Goal: Task Accomplishment & Management: Use online tool/utility

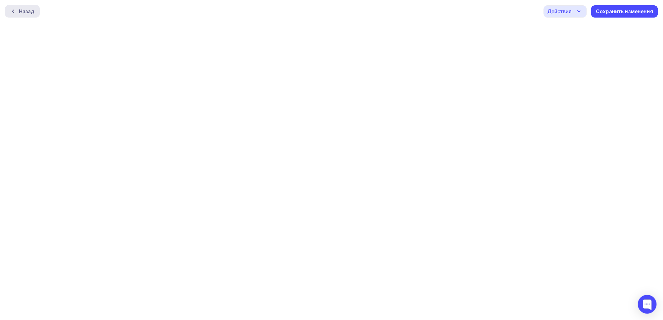
click at [16, 10] on div at bounding box center [15, 11] width 8 height 5
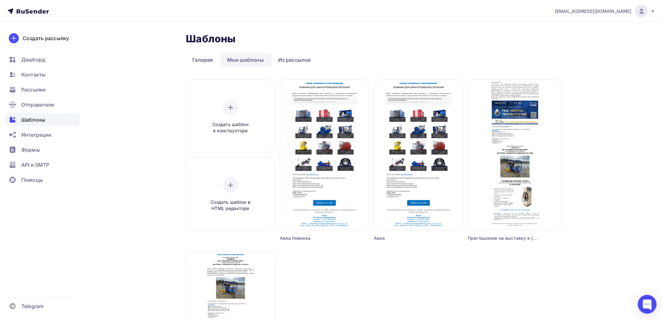
click at [384, 237] on div "Авиа" at bounding box center [407, 238] width 67 height 6
click at [302, 238] on div "Авиа Новинка" at bounding box center [313, 238] width 67 height 6
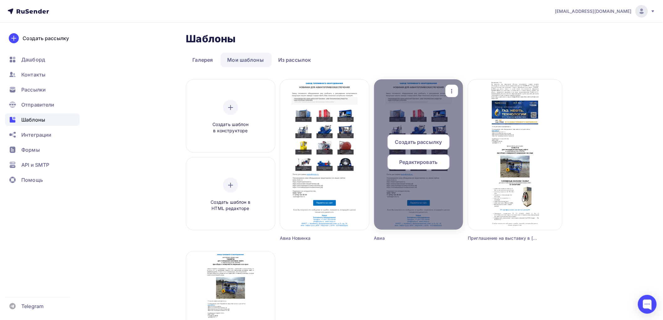
click at [455, 90] on icon "button" at bounding box center [452, 91] width 8 height 8
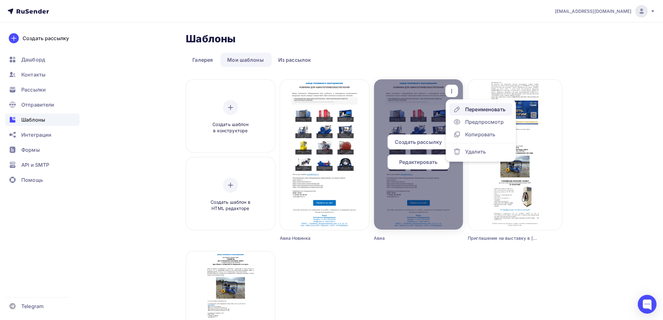
click at [474, 107] on div "Переименовать" at bounding box center [485, 110] width 40 height 8
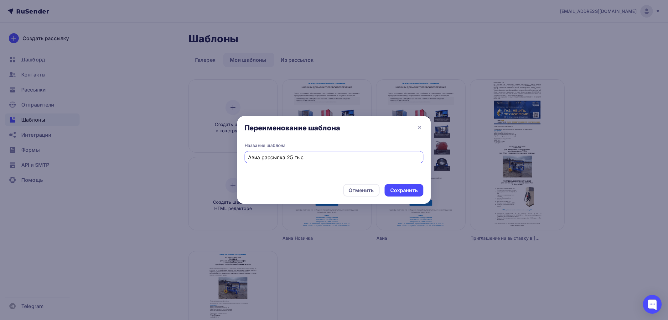
type input "Авиа рассылка 25 тыс"
click at [402, 190] on div "Сохранить" at bounding box center [404, 190] width 28 height 7
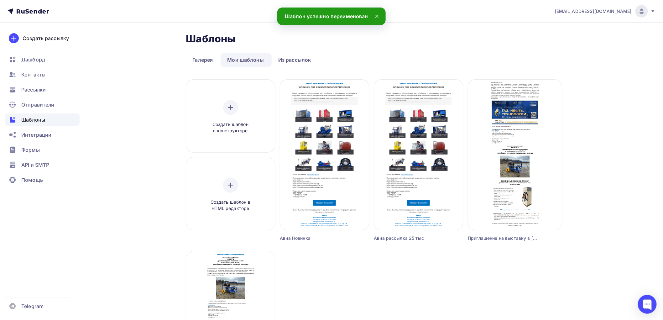
drag, startPoint x: 303, startPoint y: 239, endPoint x: 291, endPoint y: 239, distance: 11.9
click at [290, 236] on div "Авиа Новинка" at bounding box center [313, 238] width 67 height 6
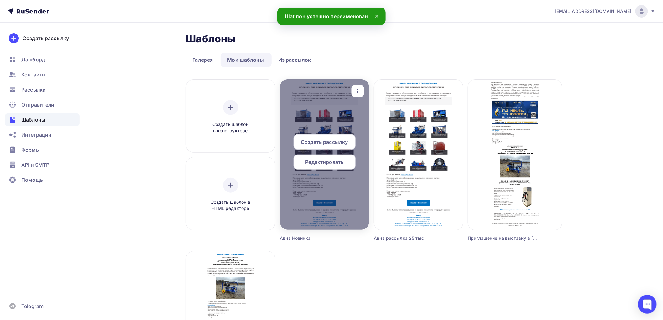
click at [361, 89] on icon "button" at bounding box center [358, 91] width 8 height 8
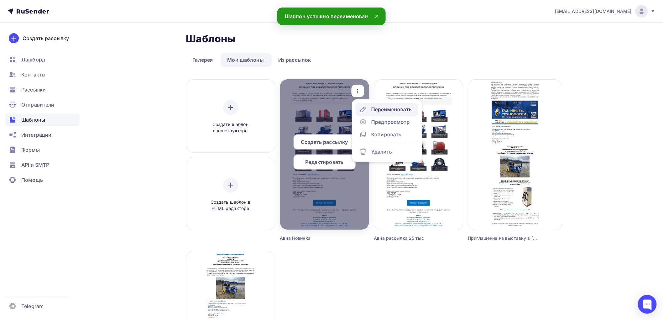
click at [377, 111] on div "Переименовать" at bounding box center [391, 110] width 40 height 8
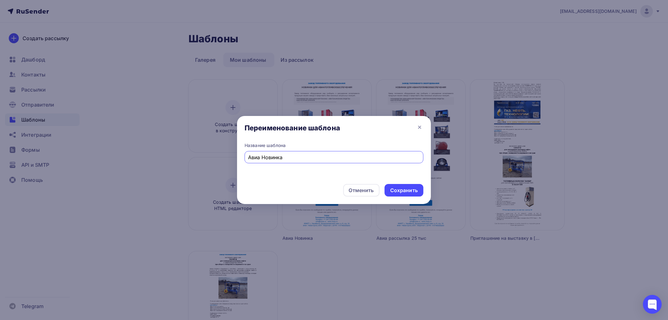
click at [271, 157] on input "Авиа Новинка" at bounding box center [334, 157] width 172 height 8
type input "Авиа Приглашение"
click at [404, 189] on div "Сохранить" at bounding box center [404, 190] width 28 height 7
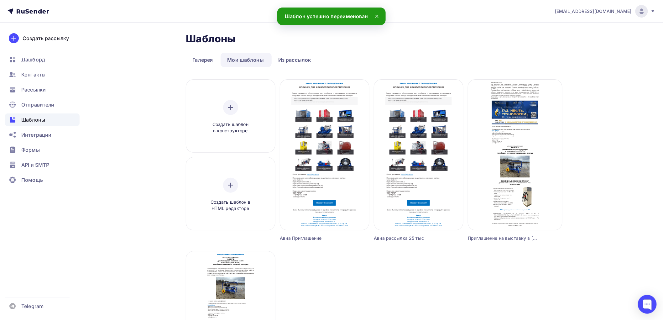
click at [352, 284] on div "Создать шаблон в конструкторе Создать шаблон в HTML редакторе Создать рассылку …" at bounding box center [374, 254] width 376 height 348
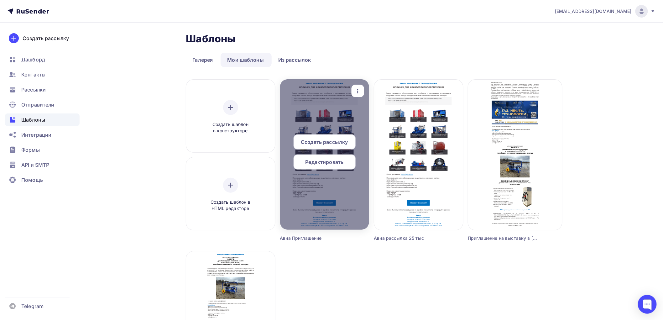
click at [358, 90] on icon "button" at bounding box center [357, 91] width 1 height 4
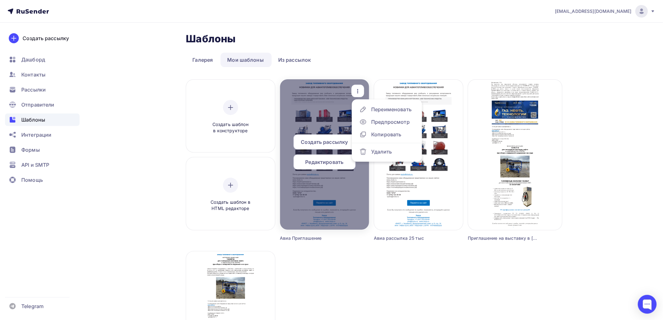
click at [323, 163] on span "Редактировать" at bounding box center [324, 162] width 38 height 8
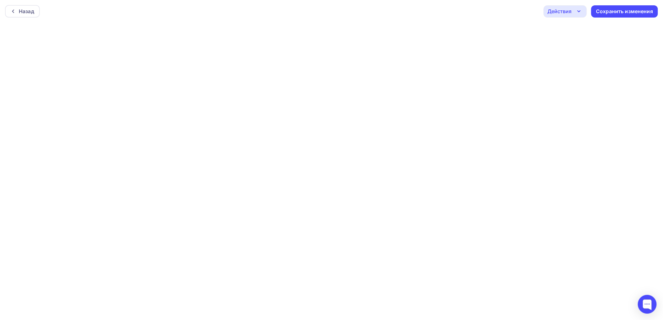
click at [149, 19] on div "Назад Действия Отправить тестовое письмо Предпросмотр Выйти без сохранения Сохр…" at bounding box center [331, 11] width 663 height 23
click at [580, 11] on icon "button" at bounding box center [578, 11] width 3 height 1
click at [485, 12] on div "Назад Действия Отправить тестовое письмо Предпросмотр Выйти без сохранения Сохр…" at bounding box center [331, 11] width 663 height 23
click at [380, 17] on div "Назад Действия Отправить тестовое письмо Предпросмотр Выйти без сохранения Сохр…" at bounding box center [331, 9] width 663 height 23
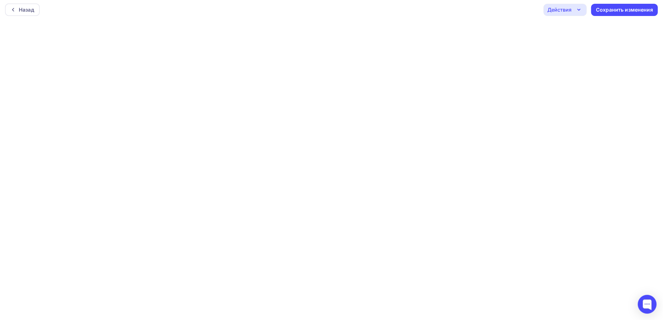
click at [260, 2] on div "Назад Действия Отправить тестовое письмо Предпросмотр Выйти без сохранения Сохр…" at bounding box center [331, 9] width 663 height 23
click at [233, 10] on div "Назад Действия Отправить тестовое письмо Предпросмотр Выйти без сохранения Сохр…" at bounding box center [331, 9] width 663 height 23
click at [242, 13] on div "Назад Действия Отправить тестовое письмо Предпросмотр Выйти без сохранения Сохр…" at bounding box center [331, 9] width 663 height 23
click at [106, 9] on div "Назад Действия Отправить тестовое письмо Предпросмотр Выйти без сохранения Сохр…" at bounding box center [331, 9] width 663 height 23
click at [84, 7] on div "Назад Действия Отправить тестовое письмо Предпросмотр Выйти без сохранения Сохр…" at bounding box center [331, 9] width 663 height 23
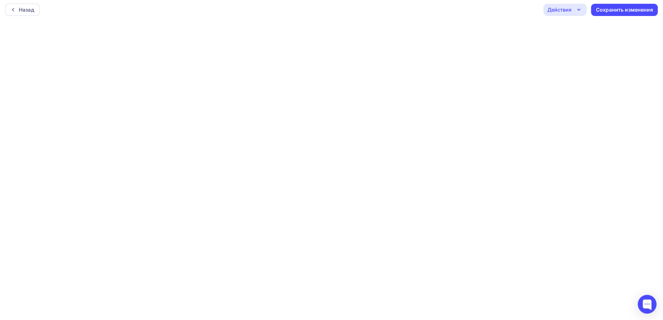
click at [271, 13] on div "Назад Действия Отправить тестовое письмо Предпросмотр Выйти без сохранения Сохр…" at bounding box center [331, 9] width 663 height 23
click at [625, 8] on div "Сохранить изменения" at bounding box center [624, 9] width 57 height 7
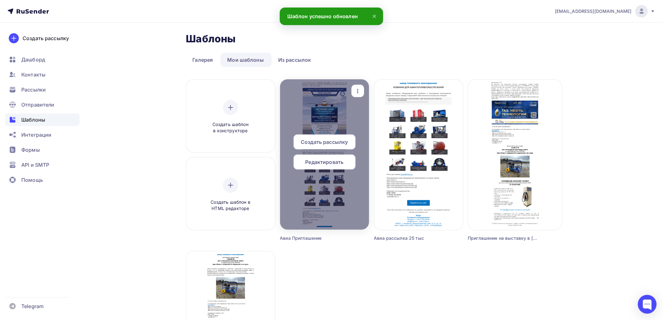
click at [321, 163] on span "Редактировать" at bounding box center [324, 162] width 38 height 8
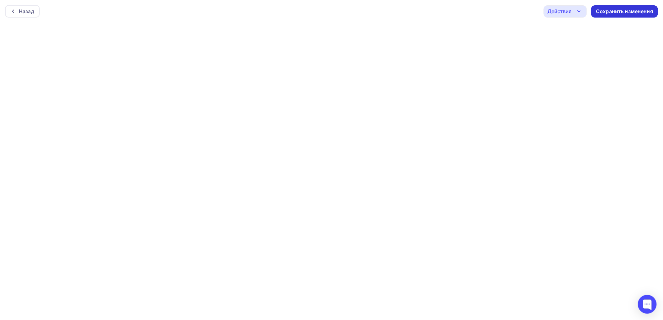
click at [636, 12] on div "Сохранить изменения" at bounding box center [624, 11] width 57 height 7
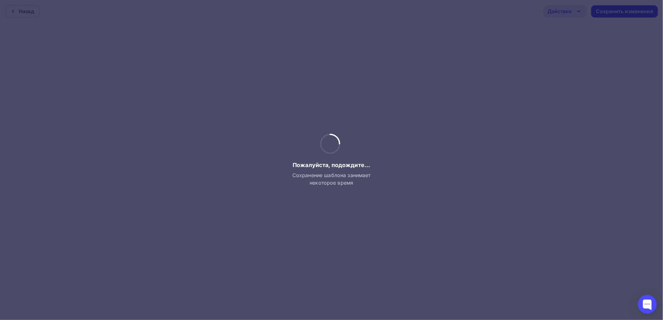
scroll to position [2, 0]
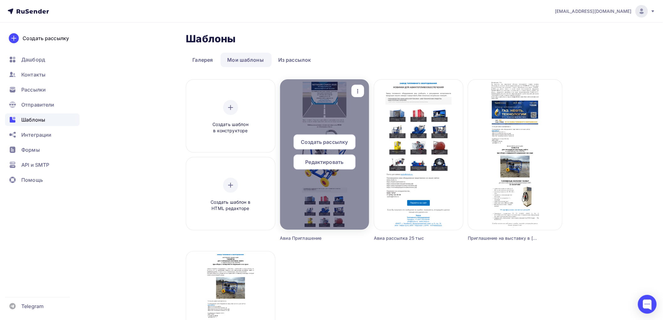
click at [322, 163] on span "Редактировать" at bounding box center [324, 162] width 38 height 8
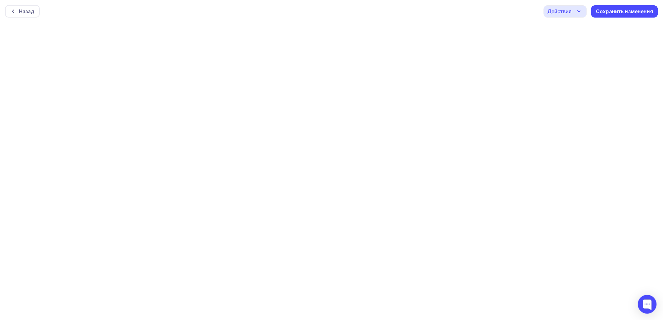
click at [152, 20] on div "Назад Действия Отправить тестовое письмо Предпросмотр Выйти без сохранения Сохр…" at bounding box center [331, 11] width 663 height 23
click at [141, 18] on div "Назад Действия Отправить тестовое письмо Предпросмотр Выйти без сохранения Сохр…" at bounding box center [331, 9] width 663 height 23
click at [619, 9] on div "Сохранить изменения" at bounding box center [624, 9] width 57 height 7
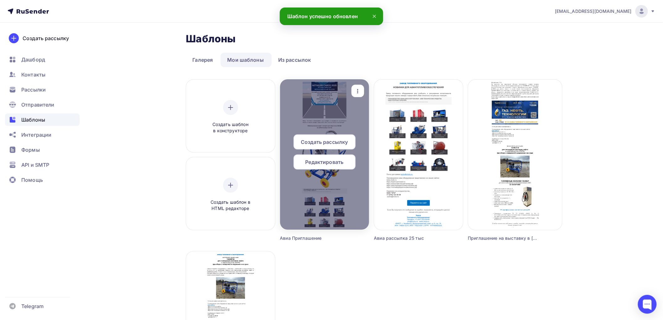
click at [338, 162] on span "Редактировать" at bounding box center [324, 162] width 38 height 8
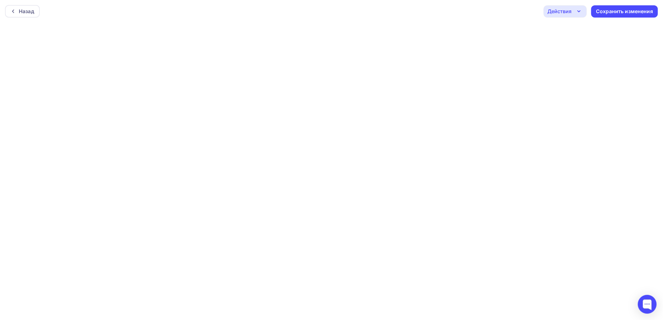
click at [568, 12] on div "Действия" at bounding box center [559, 12] width 24 height 8
click at [577, 28] on div "Отправить тестовое письмо" at bounding box center [599, 30] width 72 height 8
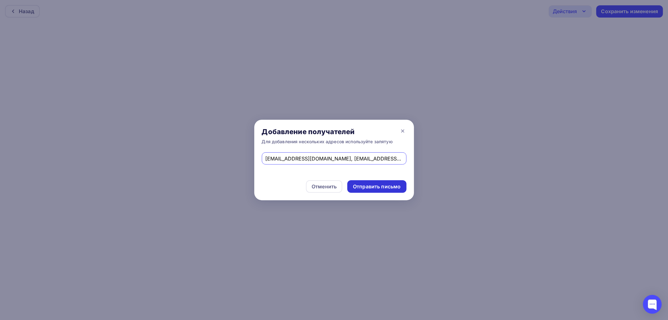
type input "[EMAIL_ADDRESS][DOMAIN_NAME], [EMAIL_ADDRESS][DOMAIN_NAME]"
click at [364, 187] on div "Отправить письмо" at bounding box center [377, 186] width 48 height 7
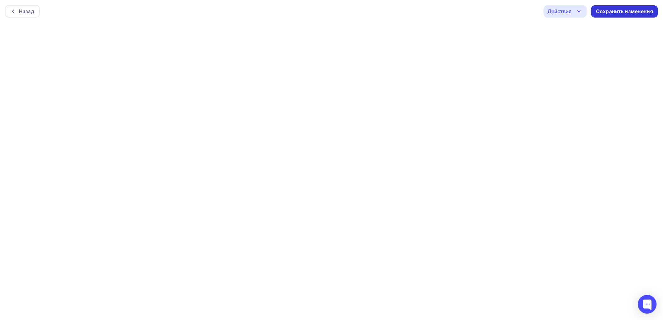
click at [626, 9] on div "Сохранить изменения" at bounding box center [624, 11] width 57 height 7
